Goal: Find specific page/section: Find specific page/section

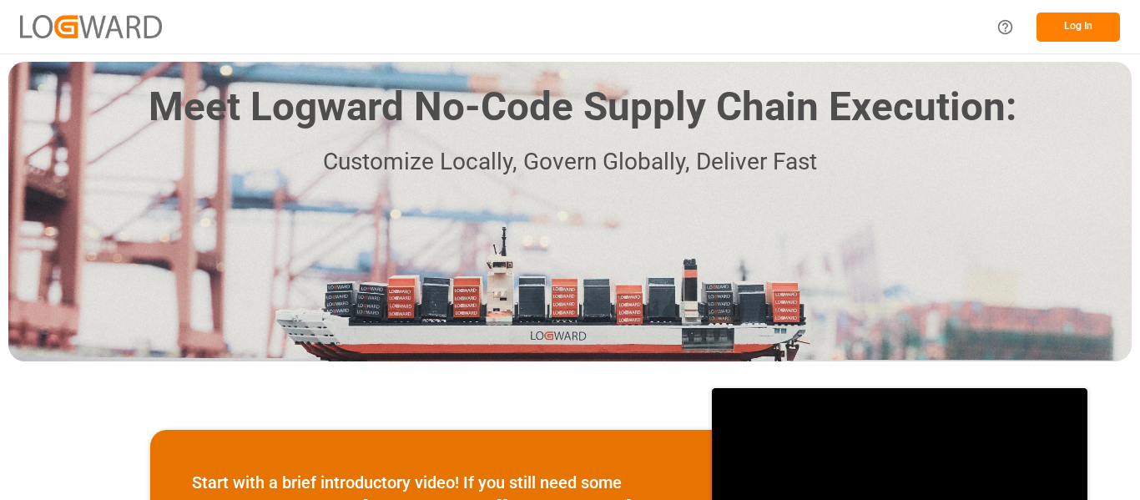
click at [794, 21] on button "Log In" at bounding box center [1078, 27] width 83 height 29
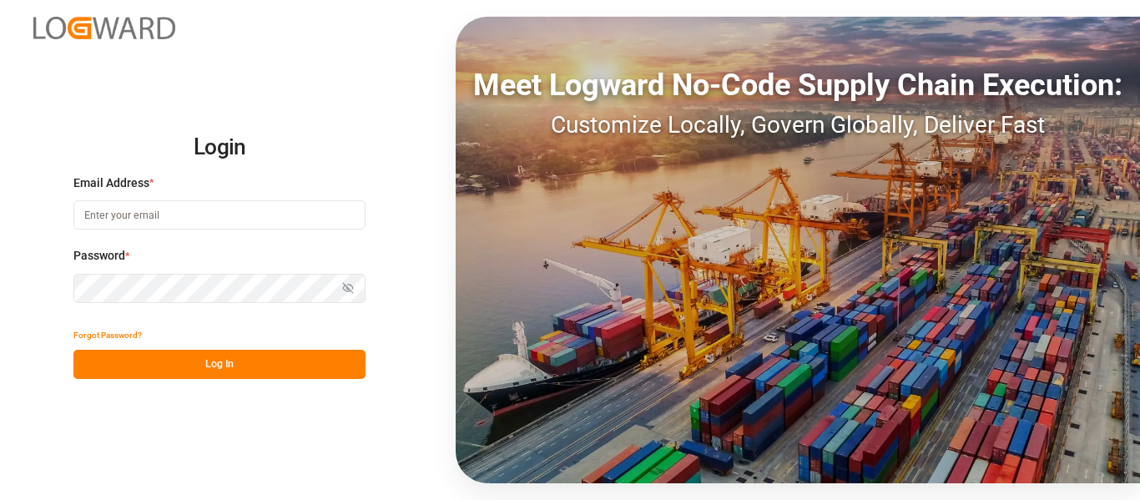
click at [240, 215] on input at bounding box center [219, 214] width 292 height 29
type input "[PERSON_NAME][EMAIL_ADDRESS][PERSON_NAME][DOMAIN_NAME]"
click at [292, 373] on button "Log In" at bounding box center [219, 364] width 292 height 29
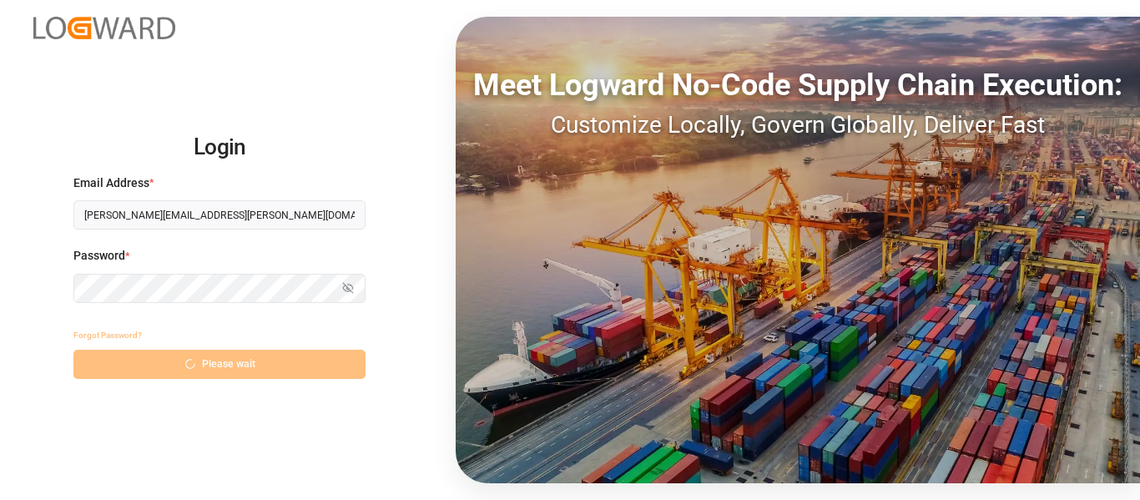
click at [292, 373] on div "Forgot Password? Please wait" at bounding box center [219, 350] width 292 height 58
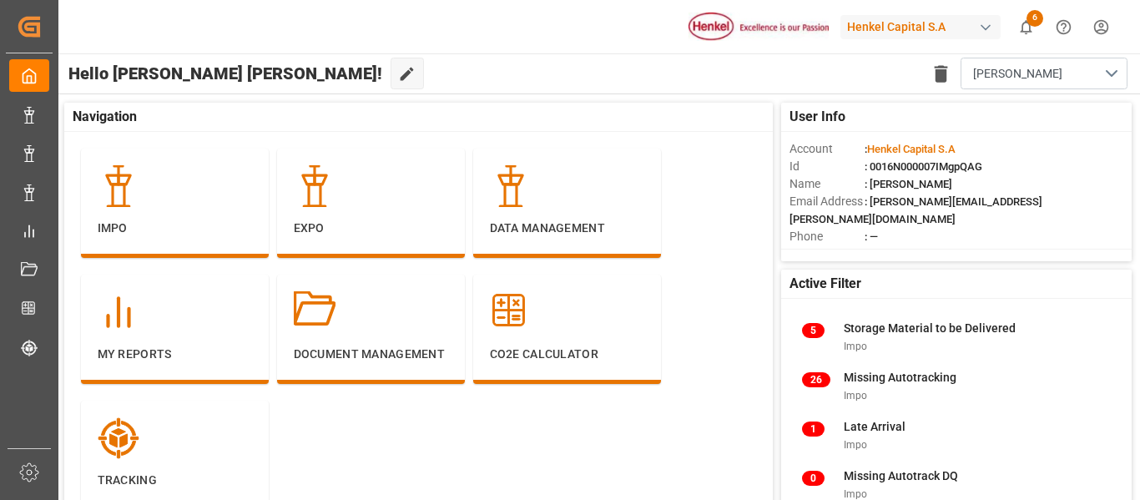
click at [794, 32] on div "Henkel Capital S.A" at bounding box center [921, 27] width 160 height 24
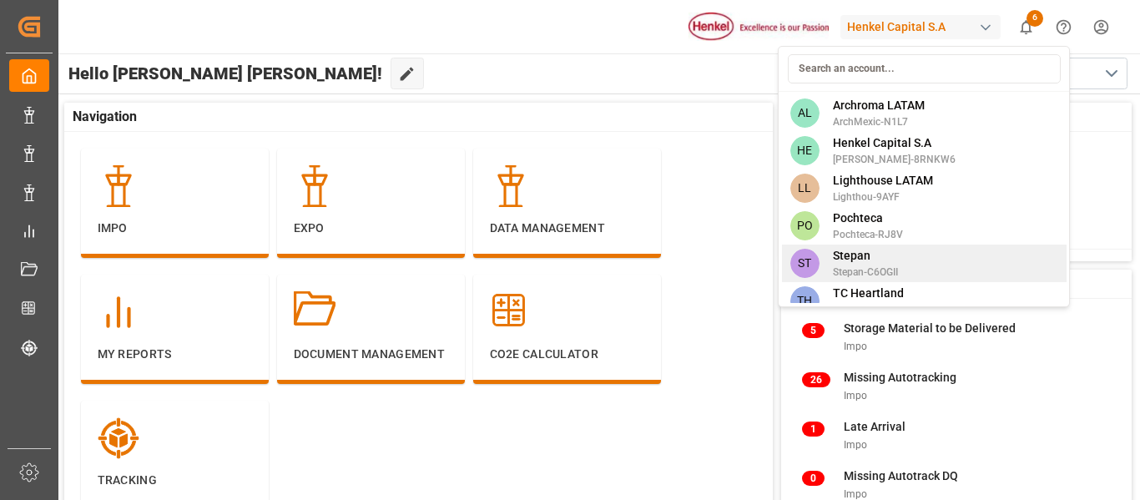
click at [794, 265] on span "Stepan-C6OGII" at bounding box center [865, 272] width 65 height 15
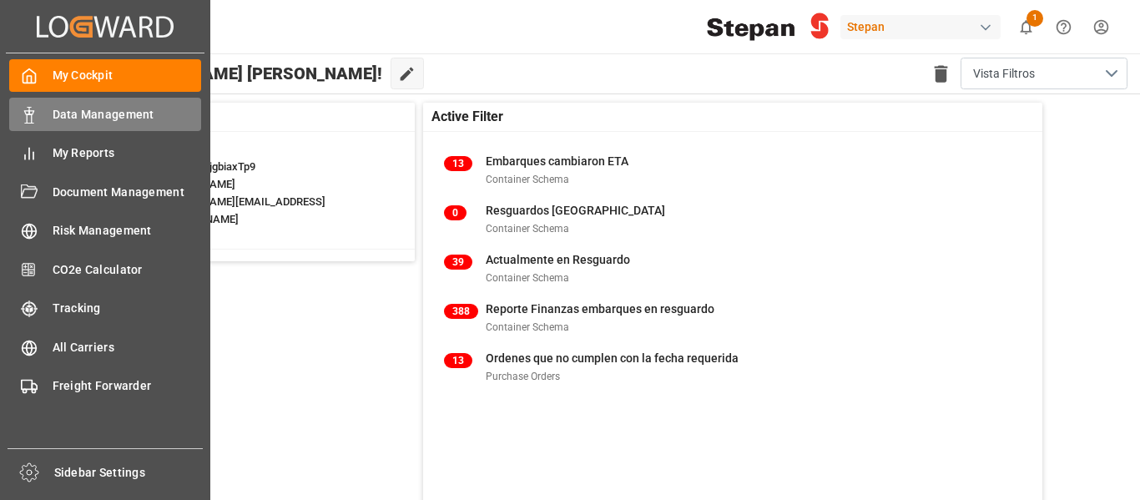
click at [28, 103] on div "Data Management Data Management" at bounding box center [105, 114] width 192 height 33
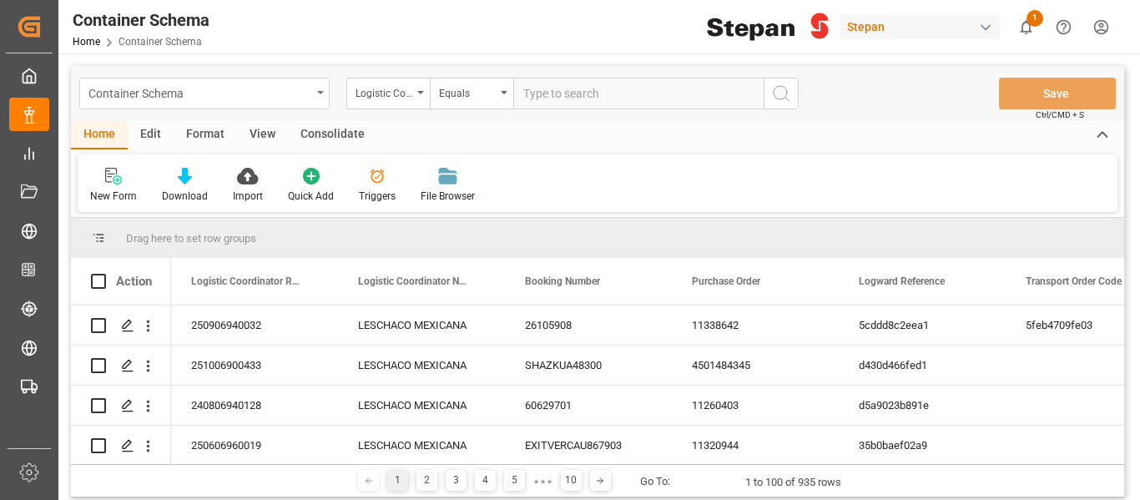
click at [310, 92] on div "Container Schema" at bounding box center [199, 92] width 223 height 21
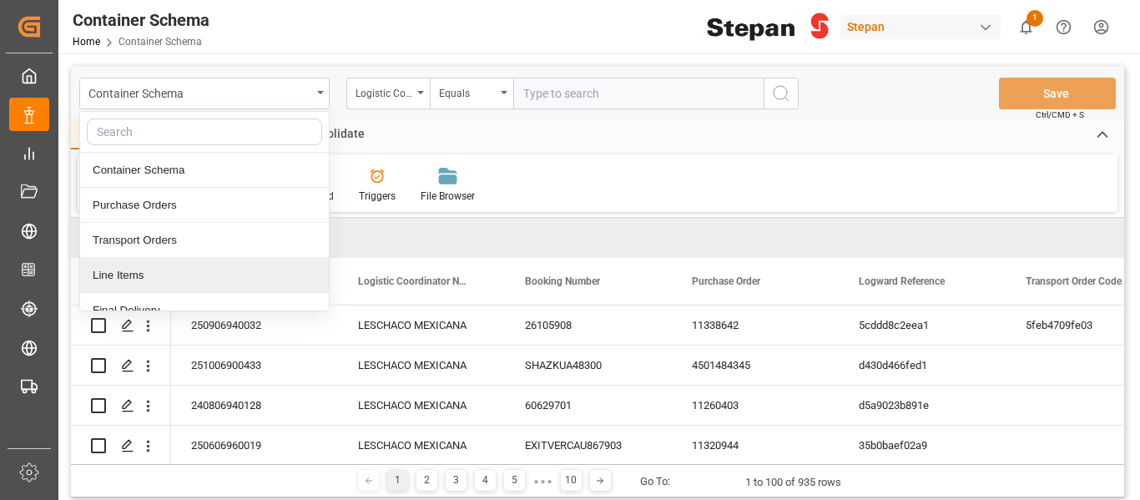
click at [173, 284] on div "Line Items" at bounding box center [204, 275] width 249 height 35
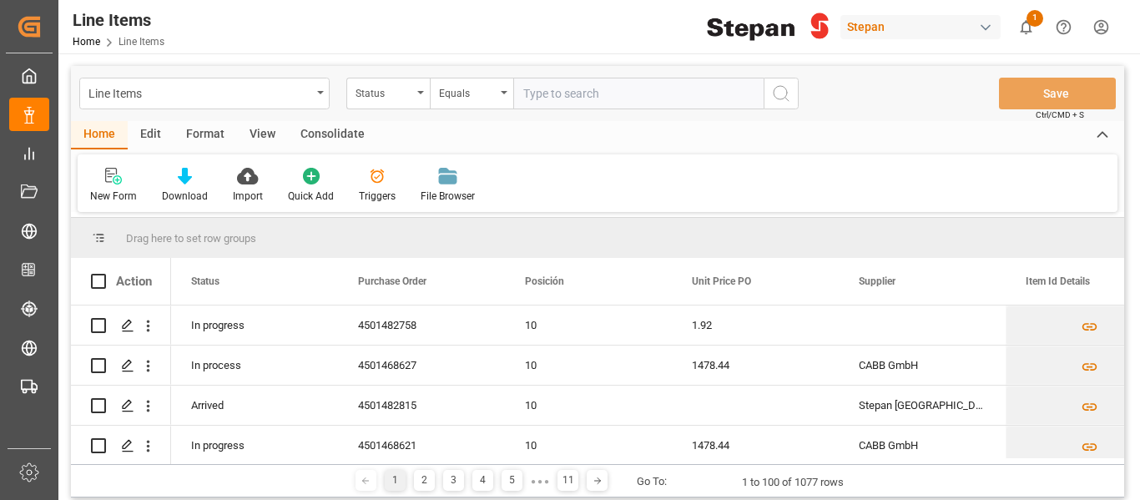
click at [1098, 16] on html "Created by potrace 1.15, written by Peter Selinger 2001-2017 Created by potrace…" at bounding box center [570, 250] width 1140 height 500
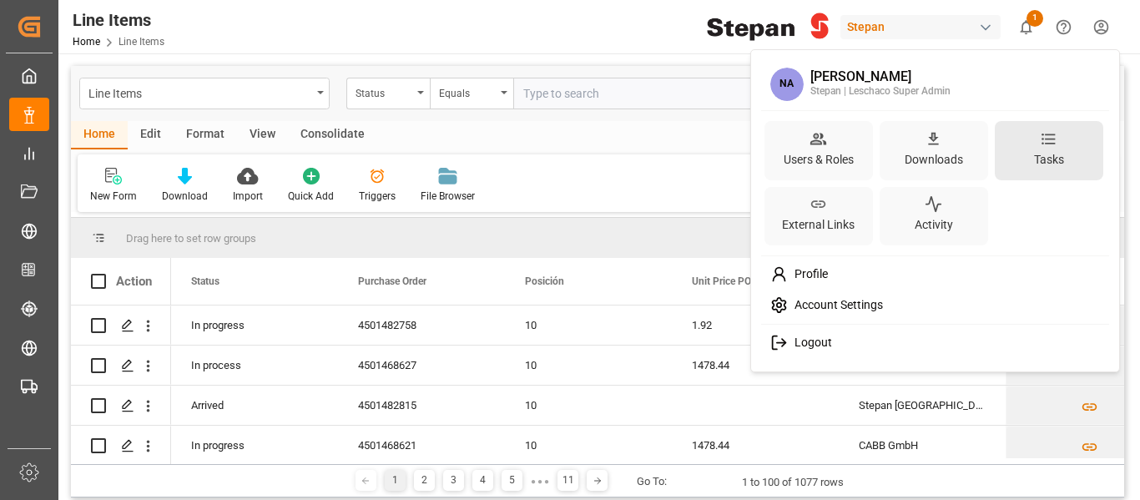
click at [1056, 164] on div "Tasks" at bounding box center [1049, 160] width 37 height 24
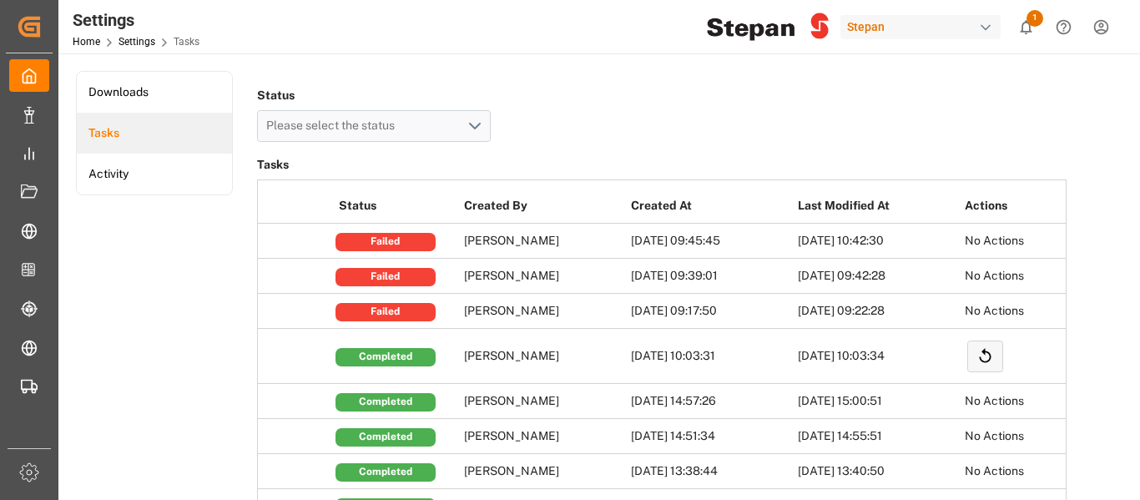
scroll to position [0, 402]
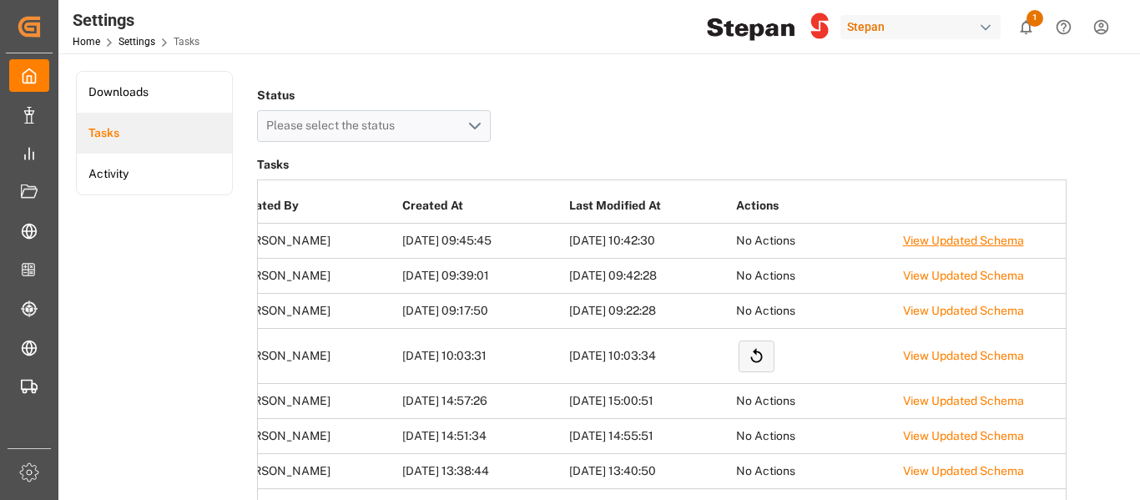
click at [933, 241] on link "View Updated Schema" at bounding box center [963, 240] width 121 height 13
